Goal: Navigation & Orientation: Find specific page/section

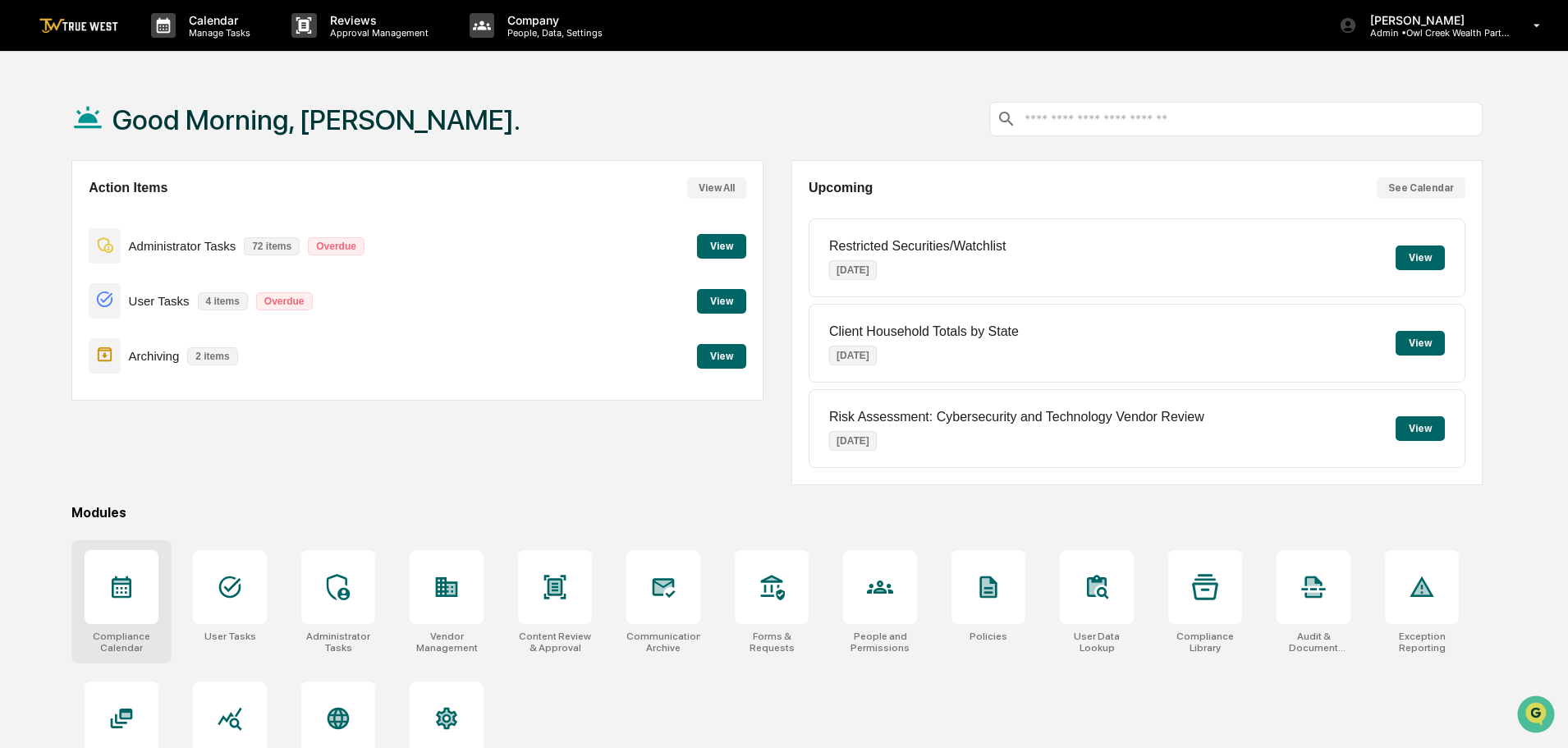
click at [110, 597] on icon at bounding box center [121, 587] width 26 height 26
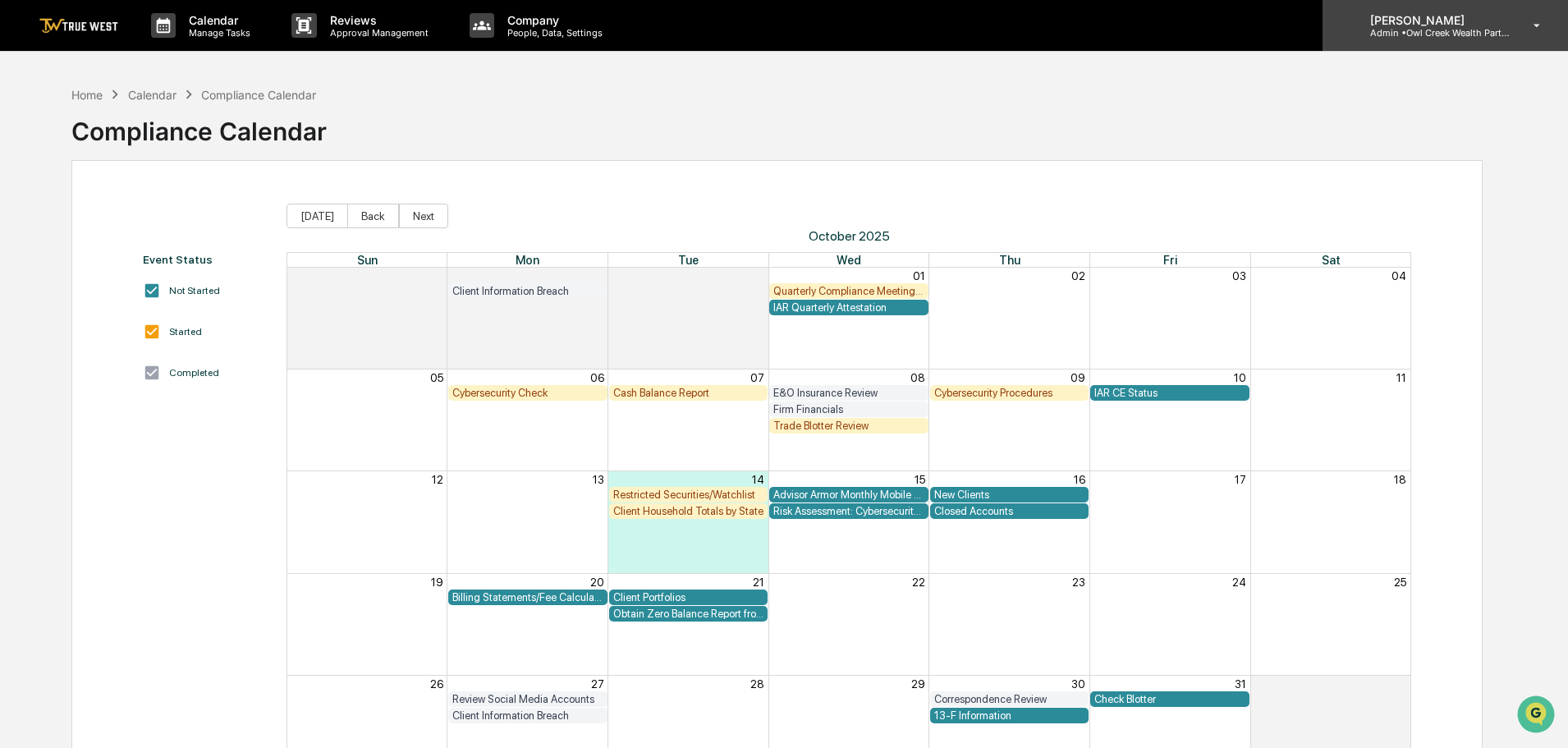
click at [1411, 17] on p "[PERSON_NAME]" at bounding box center [1433, 20] width 153 height 14
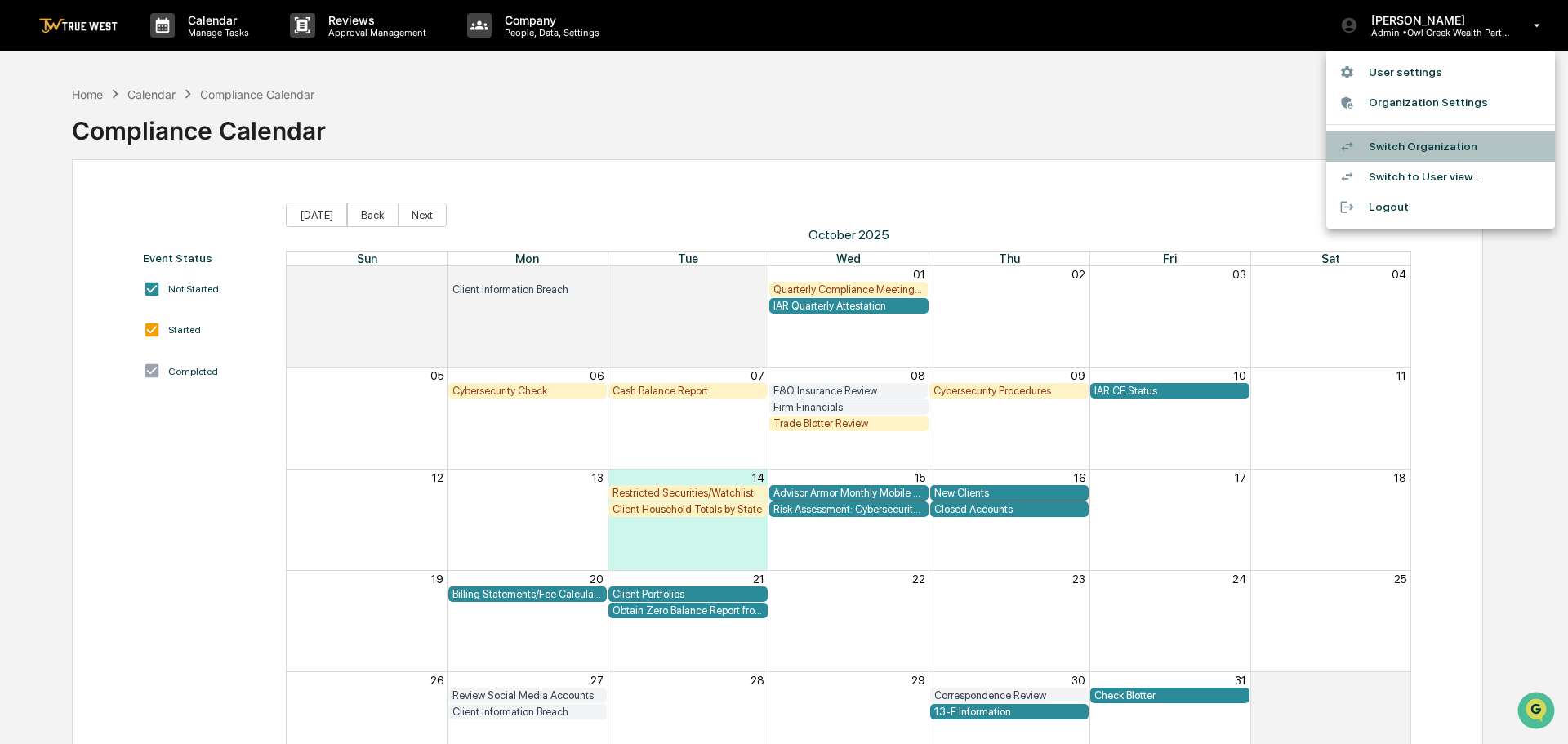
click at [1406, 143] on li "Switch Organization" at bounding box center [1440, 147] width 229 height 30
